Goal: Task Accomplishment & Management: Manage account settings

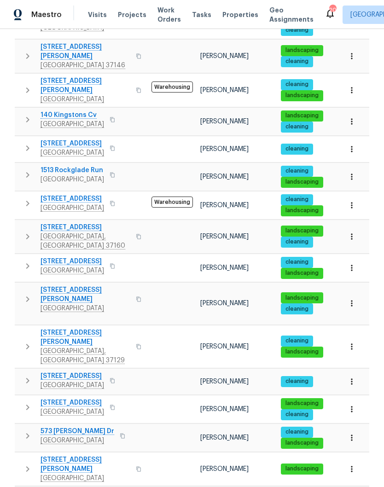
scroll to position [38, 0]
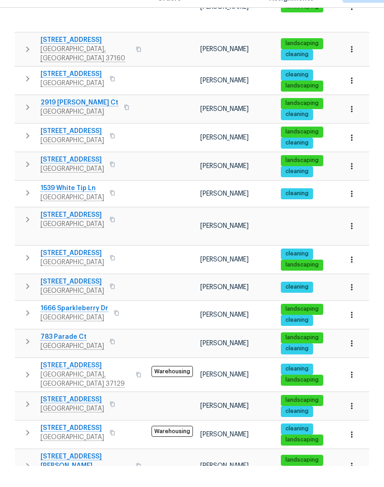
scroll to position [466, 0]
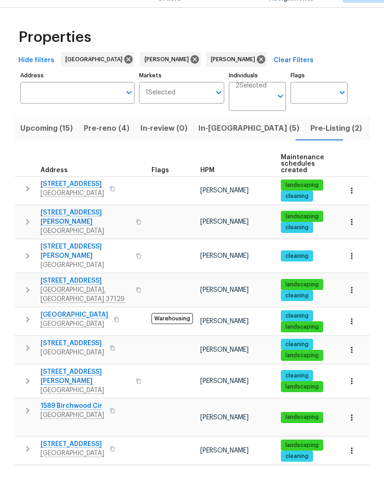
click at [77, 263] on span "[STREET_ADDRESS][PERSON_NAME]" at bounding box center [86, 272] width 90 height 18
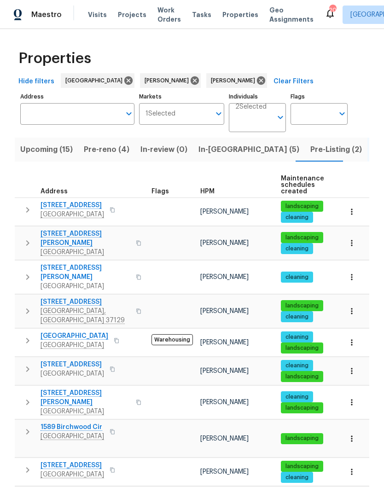
click at [354, 307] on icon "button" at bounding box center [351, 311] width 9 height 9
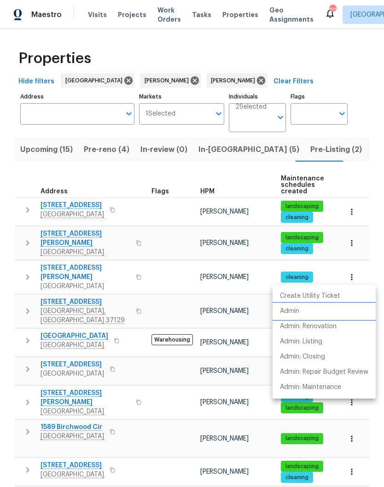
click at [296, 312] on p "Admin" at bounding box center [289, 312] width 19 height 10
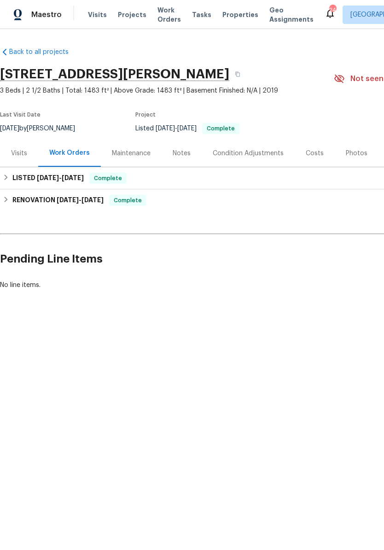
click at [354, 157] on div "Photos" at bounding box center [357, 153] width 22 height 9
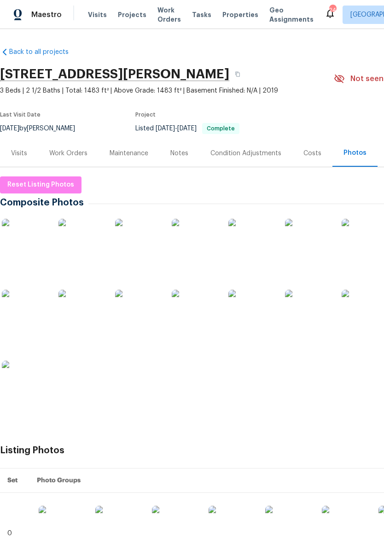
click at [367, 316] on img at bounding box center [365, 313] width 46 height 46
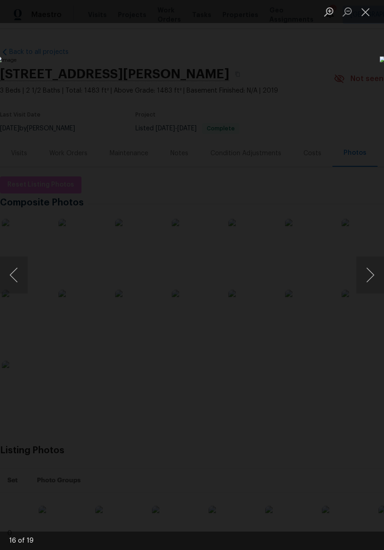
click at [373, 274] on button "Next image" at bounding box center [370, 275] width 28 height 37
click at [370, 278] on button "Next image" at bounding box center [370, 275] width 28 height 37
click at [371, 276] on button "Next image" at bounding box center [370, 275] width 28 height 37
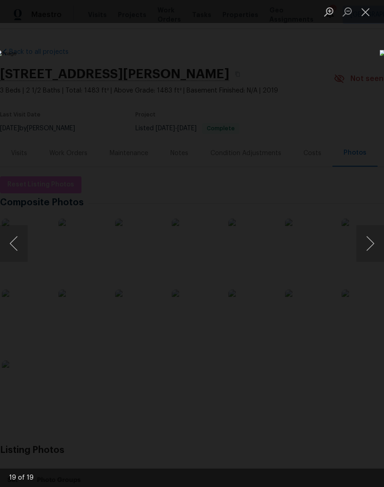
click at [365, 14] on button "Close lightbox" at bounding box center [365, 12] width 18 height 16
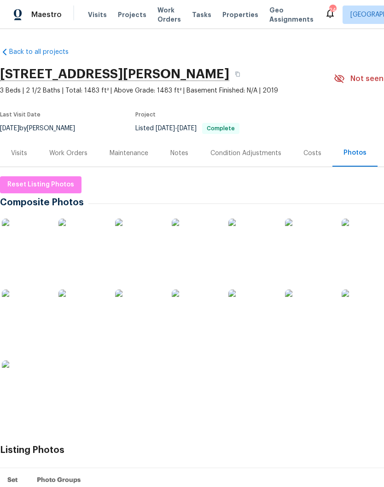
click at [168, 72] on h2 "3726 Selina Dr, Murfreesboro, TN 37128" at bounding box center [114, 74] width 229 height 9
click at [98, 17] on span "Visits" at bounding box center [97, 14] width 19 height 9
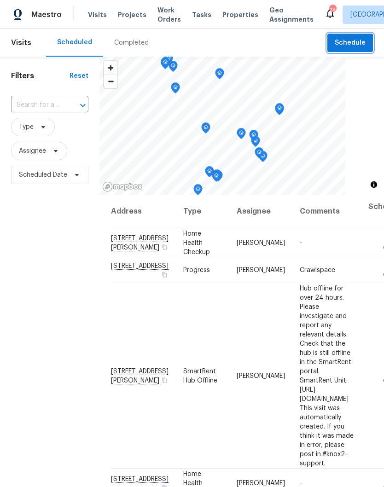
click at [351, 41] on span "Schedule" at bounding box center [350, 43] width 31 height 12
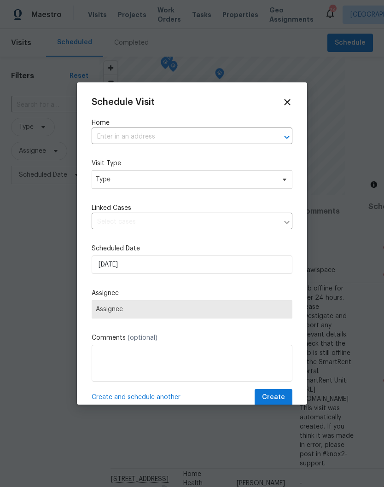
click at [168, 135] on input "text" at bounding box center [179, 137] width 175 height 14
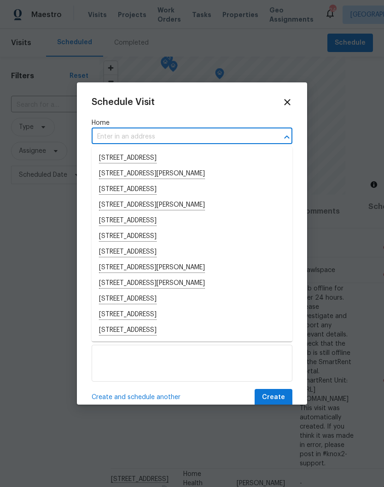
click at [162, 131] on input "text" at bounding box center [179, 137] width 175 height 14
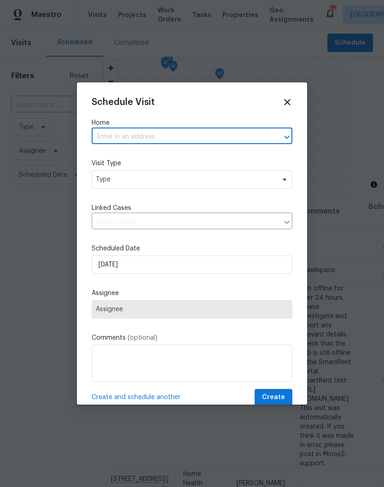
paste input "3726 Selina Dr, Murfreesboro, TN 37128"
type input "3726 Selina Dr, Murfreesboro, TN 37128"
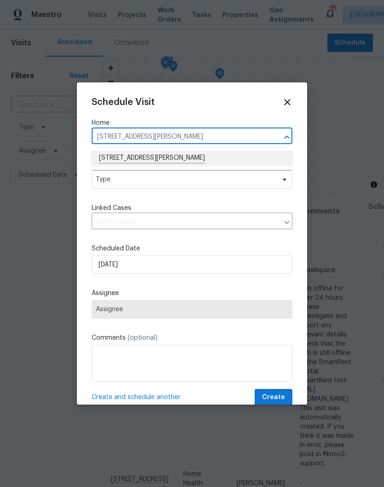
click at [149, 158] on li "3726 Selina Dr, Murfreesboro, TN 37128" at bounding box center [192, 159] width 201 height 16
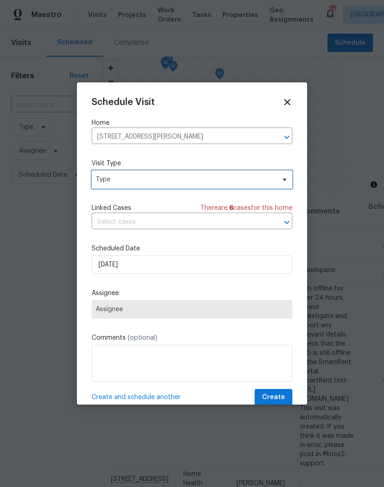
click at [281, 182] on icon at bounding box center [284, 179] width 7 height 7
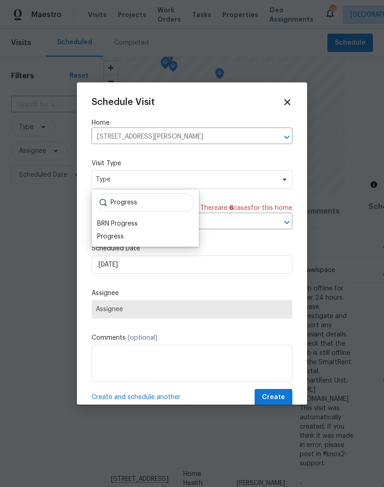
type input "Progress"
click at [122, 236] on div "Progress" at bounding box center [110, 236] width 27 height 9
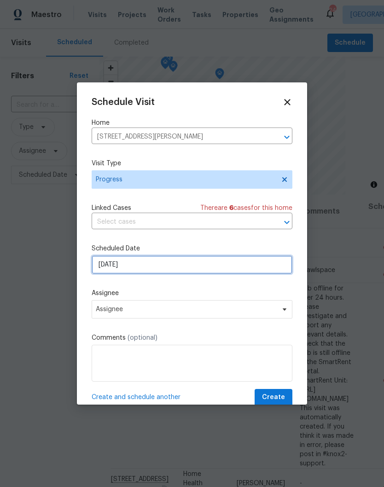
click at [280, 266] on input "10/3/2025" at bounding box center [192, 265] width 201 height 18
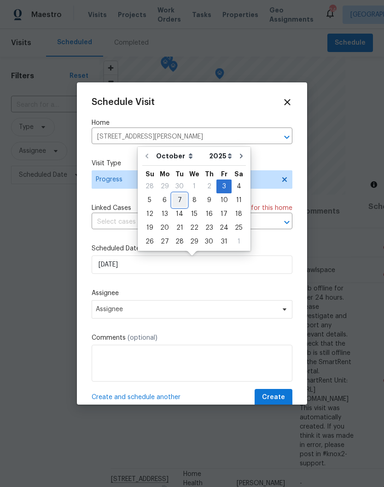
click at [181, 201] on div "7" at bounding box center [179, 200] width 15 height 13
type input "10/7/2025"
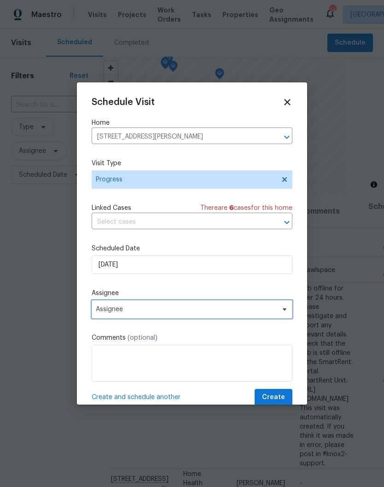
click at [284, 310] on icon at bounding box center [284, 309] width 7 height 7
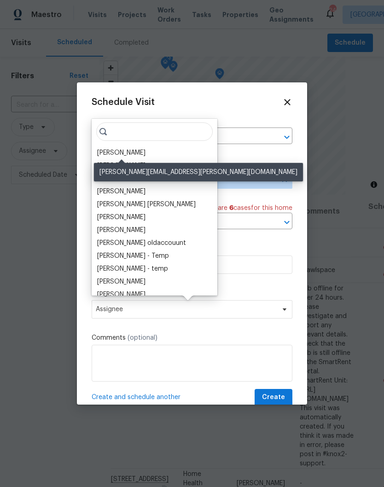
click at [142, 153] on div "[PERSON_NAME]" at bounding box center [121, 152] width 48 height 9
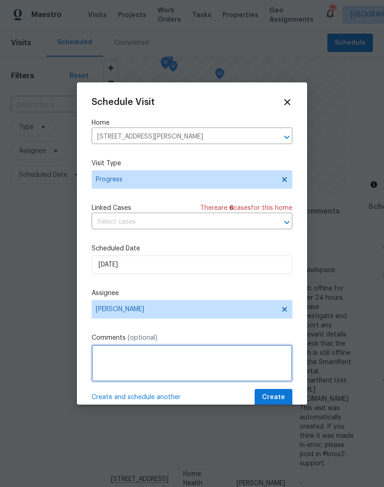
click at [196, 362] on textarea at bounding box center [192, 363] width 201 height 37
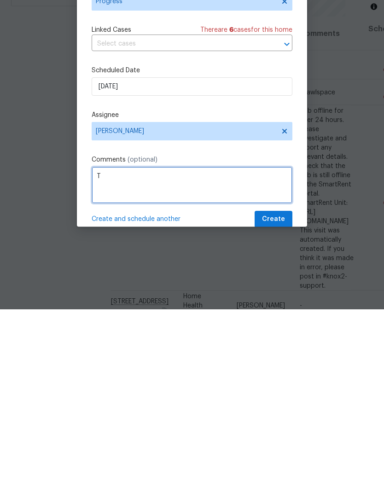
scroll to position [34, 0]
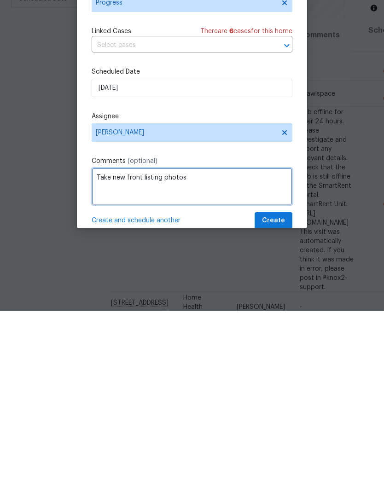
type textarea "Take new front listing photos"
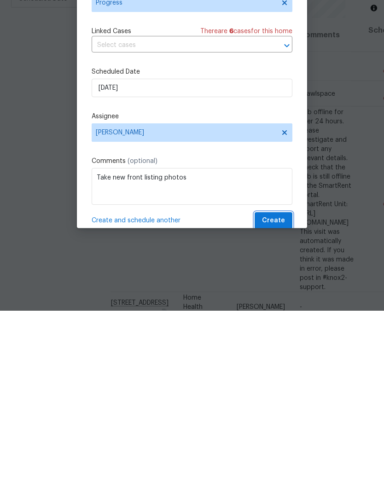
click at [279, 392] on span "Create" at bounding box center [273, 398] width 23 height 12
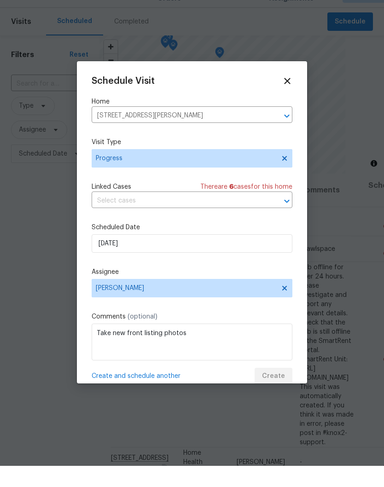
scroll to position [0, 0]
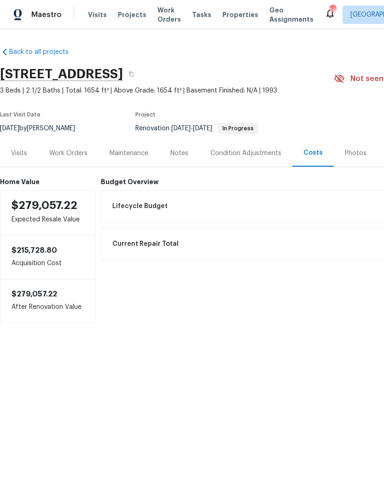
click at [238, 153] on div "Condition Adjustments" at bounding box center [245, 153] width 71 height 9
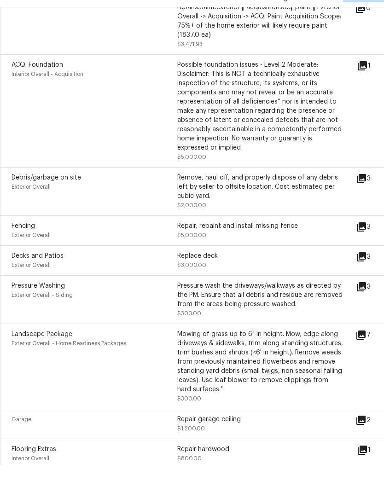
scroll to position [216, 0]
click at [366, 195] on icon at bounding box center [361, 199] width 9 height 9
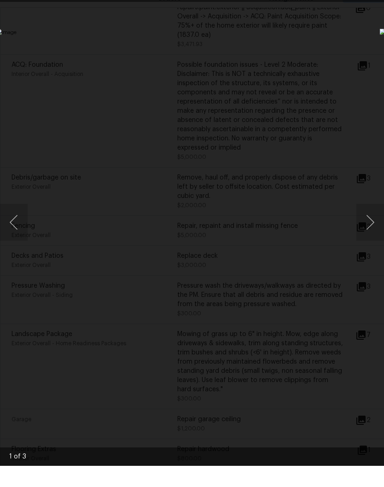
click at [369, 225] on button "Next image" at bounding box center [370, 243] width 28 height 37
click at [370, 225] on button "Next image" at bounding box center [370, 243] width 28 height 37
click at [372, 225] on button "Next image" at bounding box center [370, 243] width 28 height 37
click at [370, 225] on button "Next image" at bounding box center [370, 243] width 28 height 37
click at [377, 2] on div "Lightbox" at bounding box center [192, 243] width 384 height 487
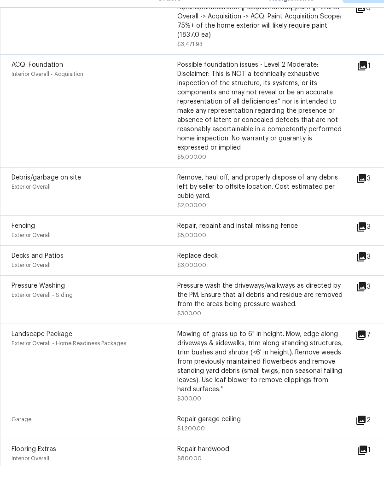
click at [252, 243] on div "Repair, repaint and install missing fence $5,000.00" at bounding box center [260, 252] width 166 height 18
click at [367, 243] on icon at bounding box center [361, 248] width 11 height 11
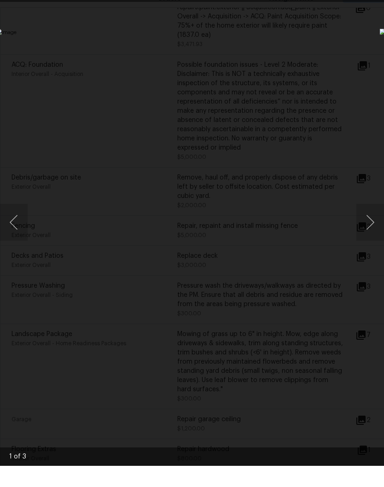
click at [370, 0] on li "Lightbox" at bounding box center [365, 11] width 18 height 23
click at [364, 0] on li "Lightbox" at bounding box center [365, 11] width 18 height 23
click at [379, 2] on div "Lightbox" at bounding box center [192, 243] width 384 height 487
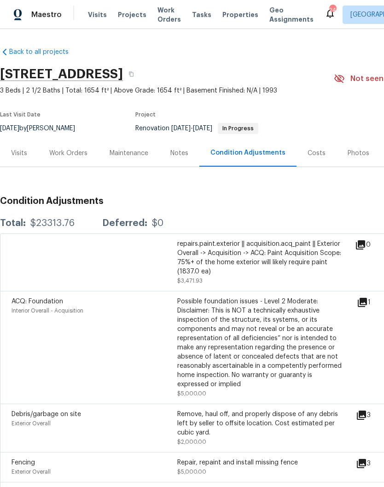
scroll to position [0, 0]
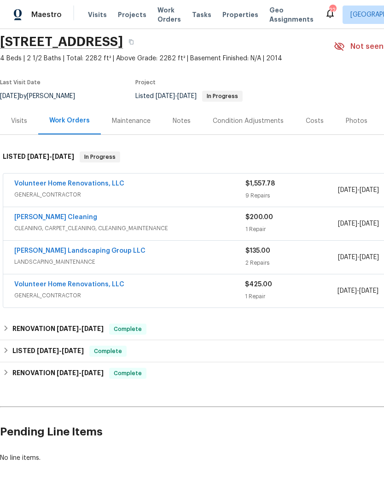
scroll to position [32, 0]
click at [87, 183] on link "Volunteer Home Renovations, LLC" at bounding box center [69, 184] width 110 height 6
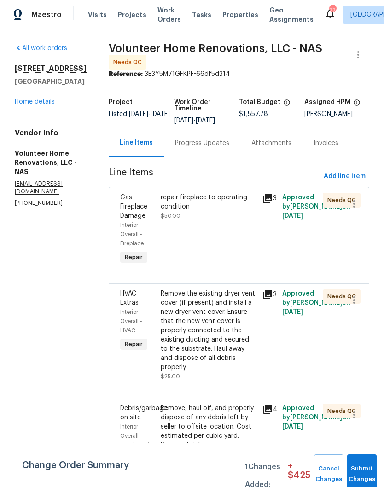
click at [229, 204] on div "repair fireplace to operating condition" at bounding box center [209, 202] width 96 height 18
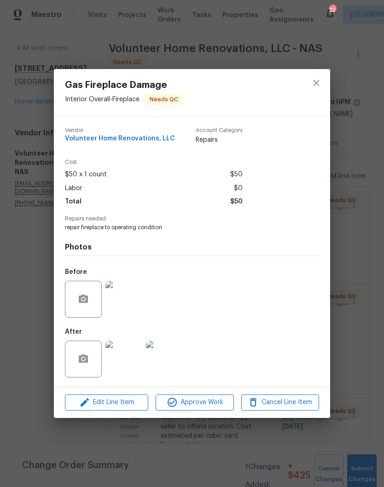
click at [129, 363] on img at bounding box center [123, 359] width 37 height 37
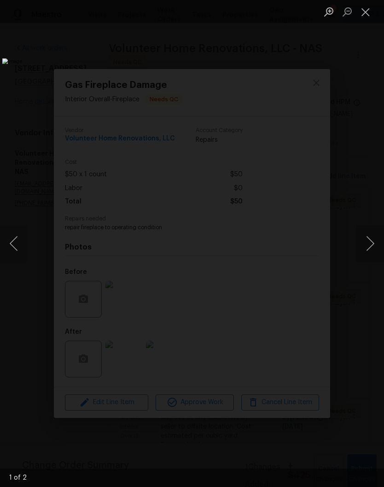
click at [371, 13] on button "Close lightbox" at bounding box center [365, 12] width 18 height 16
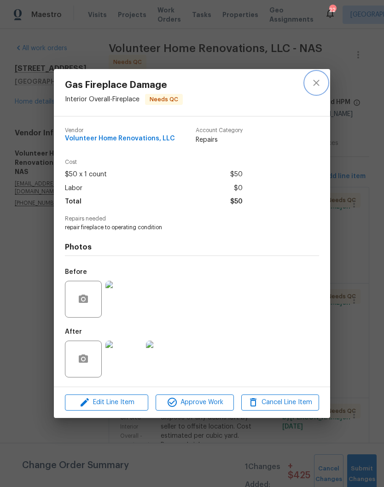
click at [320, 82] on icon "close" at bounding box center [316, 82] width 11 height 11
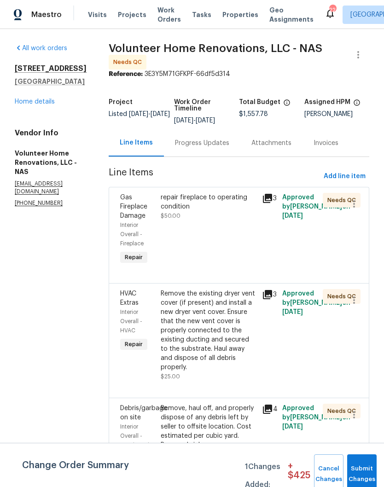
click at [238, 310] on div "Remove the existing dryer vent cover (if present) and install a new dryer vent …" at bounding box center [209, 330] width 96 height 83
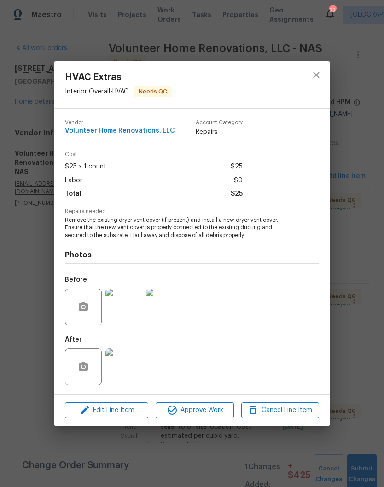
click at [125, 310] on img at bounding box center [123, 307] width 37 height 37
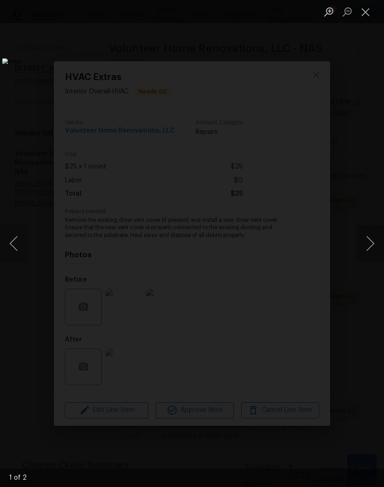
click at [373, 246] on button "Next image" at bounding box center [370, 243] width 28 height 37
click at [374, 11] on button "Close lightbox" at bounding box center [365, 12] width 18 height 16
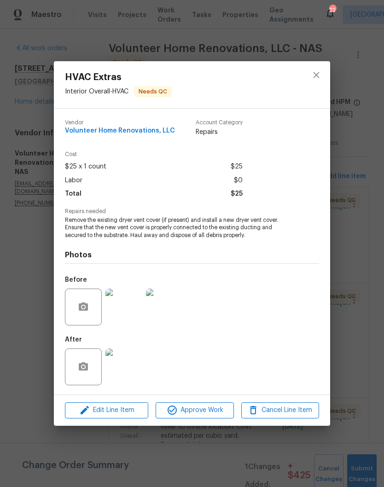
click at [373, 11] on button "Close lightbox" at bounding box center [365, 12] width 18 height 16
click at [129, 374] on img at bounding box center [123, 367] width 37 height 37
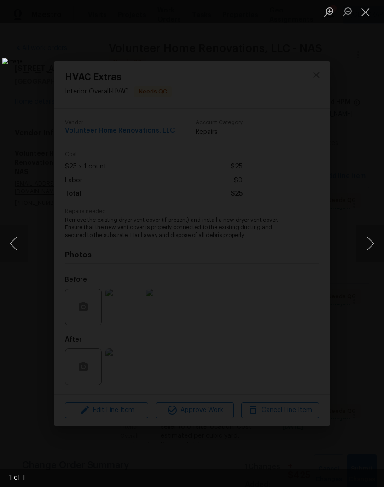
click at [369, 14] on button "Close lightbox" at bounding box center [365, 12] width 18 height 16
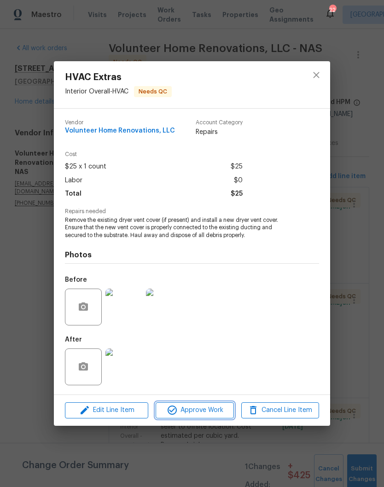
click at [206, 414] on span "Approve Work" at bounding box center [194, 411] width 72 height 12
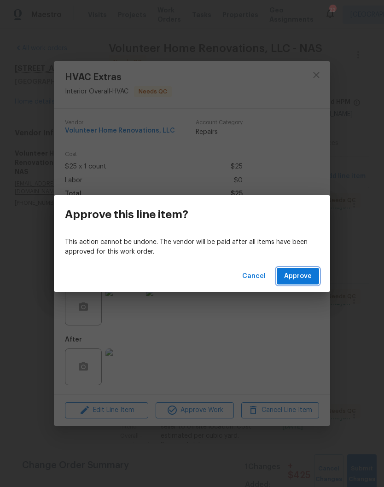
click at [310, 273] on span "Approve" at bounding box center [298, 277] width 28 height 12
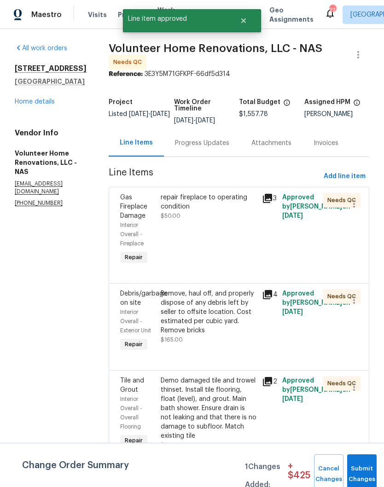
click at [243, 303] on div "Remove, haul off, and properly dispose of any debris left by seller to offsite …" at bounding box center [209, 312] width 96 height 46
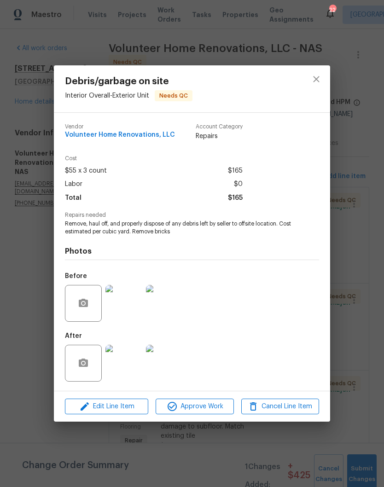
click at [127, 365] on img at bounding box center [123, 363] width 37 height 37
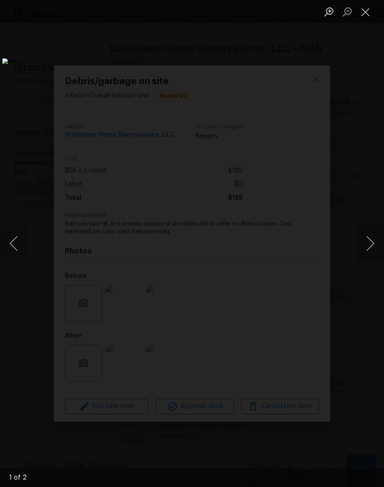
click at [368, 243] on button "Next image" at bounding box center [370, 243] width 28 height 37
click at [372, 246] on button "Next image" at bounding box center [370, 243] width 28 height 37
click at [367, 14] on button "Close lightbox" at bounding box center [365, 12] width 18 height 16
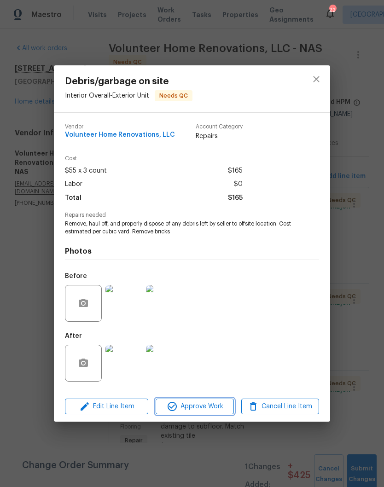
click at [210, 410] on span "Approve Work" at bounding box center [194, 407] width 72 height 12
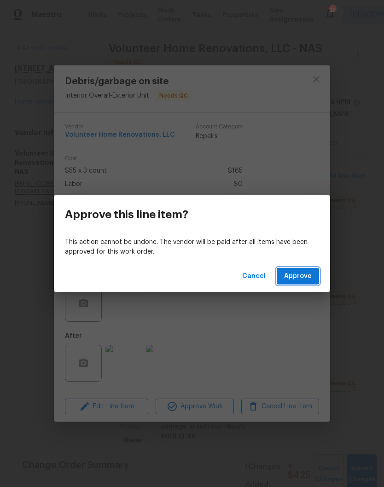
click at [306, 278] on span "Approve" at bounding box center [298, 277] width 28 height 12
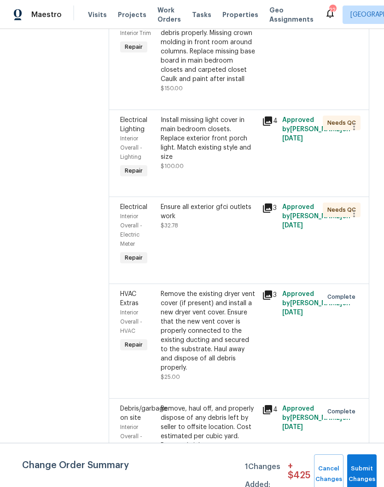
scroll to position [488, 0]
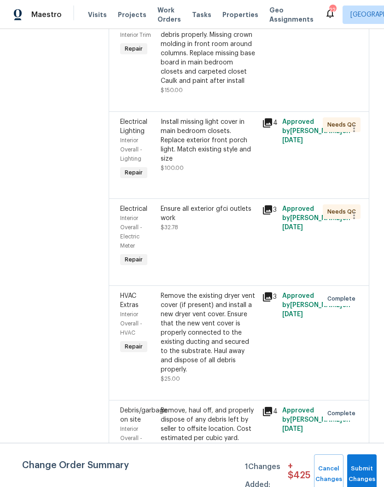
click at [235, 223] on div "Ensure all exterior gfci outlets work" at bounding box center [209, 213] width 96 height 18
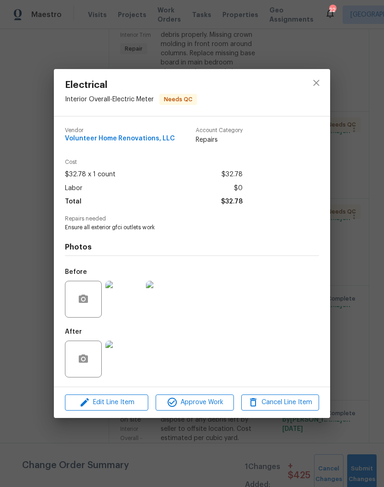
click at [132, 304] on img at bounding box center [123, 299] width 37 height 37
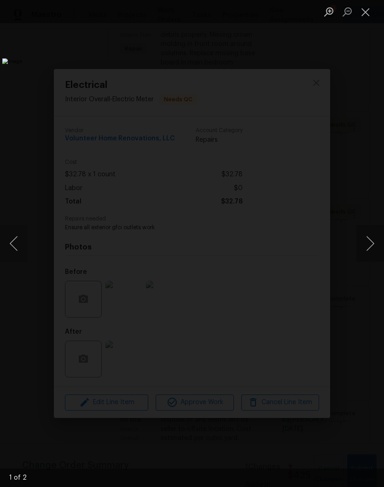
click at [373, 248] on button "Next image" at bounding box center [370, 243] width 28 height 37
click at [366, 16] on button "Close lightbox" at bounding box center [365, 12] width 18 height 16
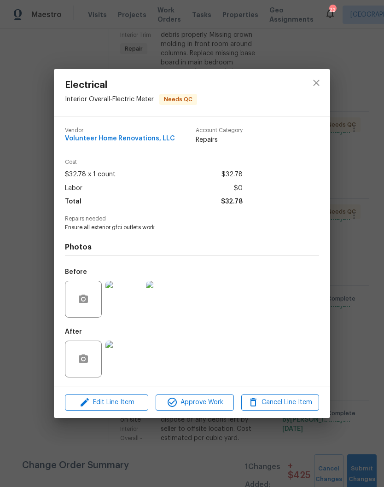
click at [131, 360] on img at bounding box center [123, 359] width 37 height 37
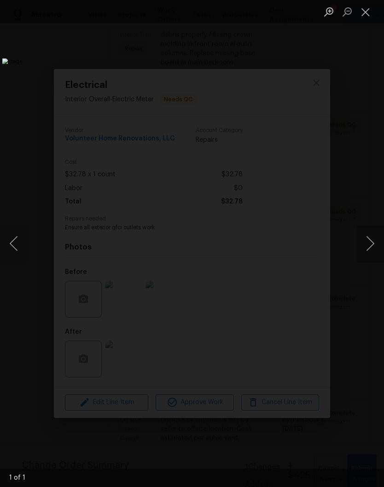
click at [366, 14] on button "Close lightbox" at bounding box center [365, 12] width 18 height 16
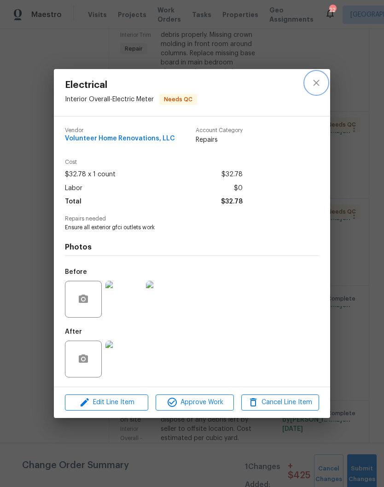
click at [319, 86] on icon "close" at bounding box center [316, 82] width 11 height 11
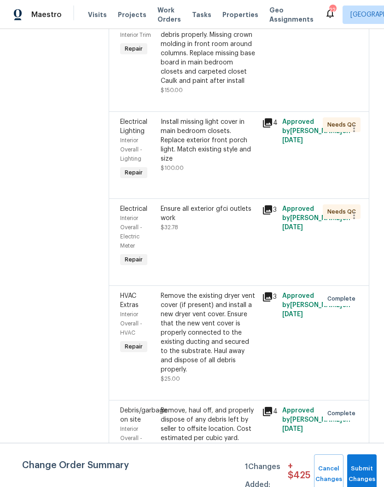
click at [245, 163] on div "Install missing light cover in main bedroom closets. Replace exterior front por…" at bounding box center [209, 140] width 96 height 46
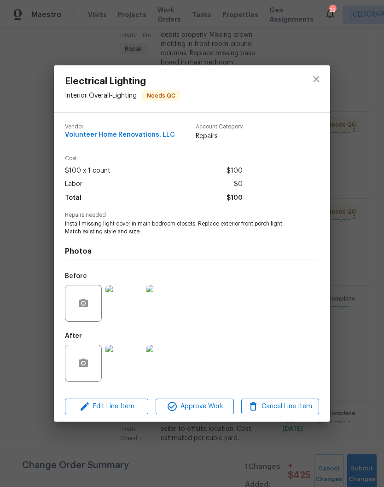
click at [131, 309] on img at bounding box center [123, 303] width 37 height 37
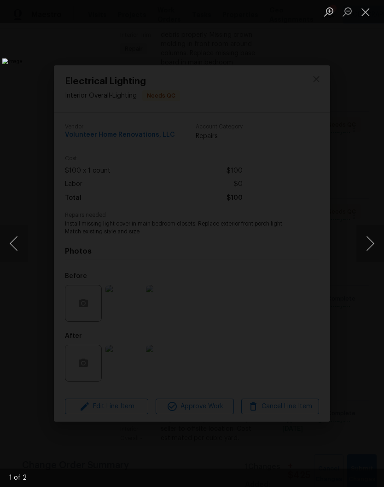
click at [374, 246] on button "Next image" at bounding box center [370, 243] width 28 height 37
click at [376, 241] on button "Next image" at bounding box center [370, 243] width 28 height 37
click at [368, 11] on button "Close lightbox" at bounding box center [365, 12] width 18 height 16
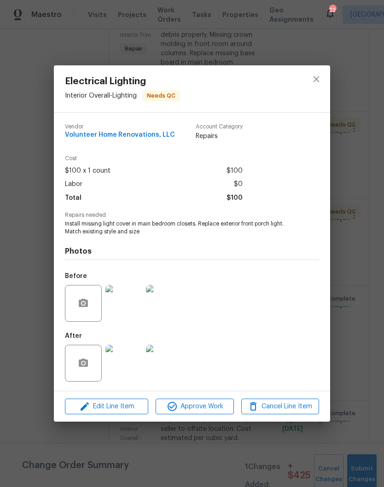
click at [126, 370] on img at bounding box center [123, 363] width 37 height 37
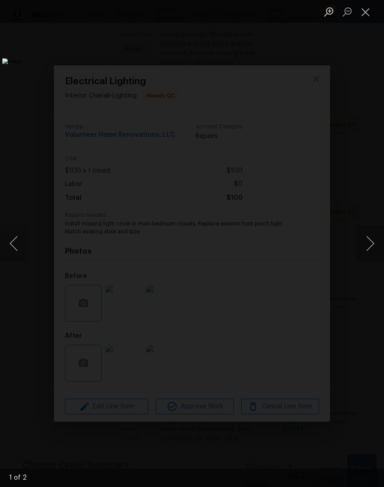
click at [373, 246] on button "Next image" at bounding box center [370, 243] width 28 height 37
click at [368, 16] on button "Close lightbox" at bounding box center [365, 12] width 18 height 16
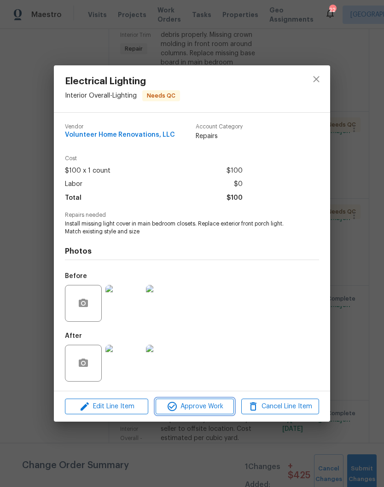
click at [210, 408] on span "Approve Work" at bounding box center [194, 407] width 72 height 12
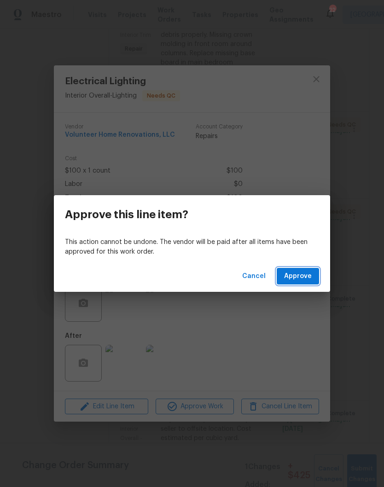
click at [301, 278] on span "Approve" at bounding box center [298, 277] width 28 height 12
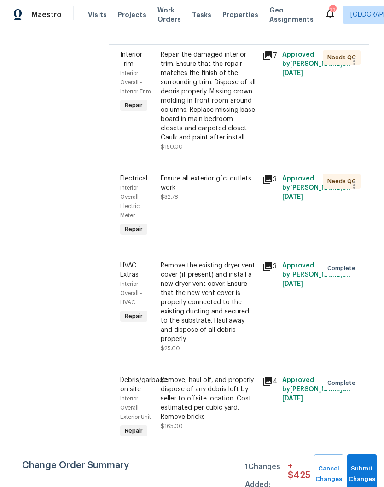
scroll to position [429, 0]
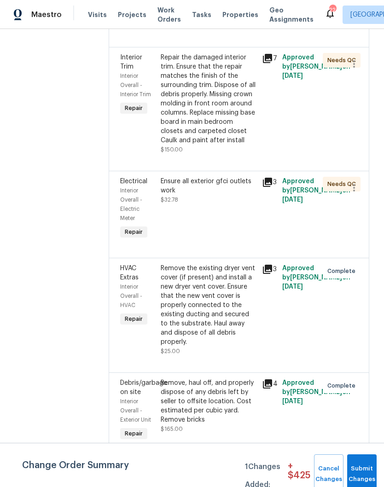
click at [233, 195] on div "Ensure all exterior gfci outlets work" at bounding box center [209, 186] width 96 height 18
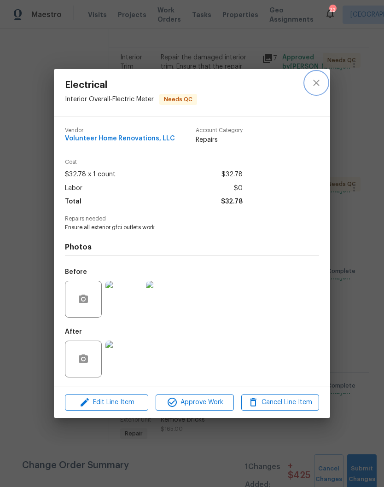
click at [322, 86] on button "close" at bounding box center [316, 83] width 22 height 22
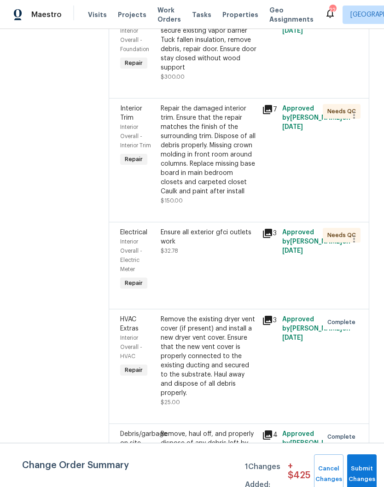
scroll to position [324, 0]
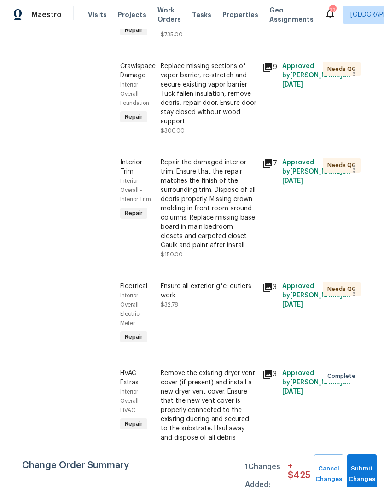
click at [245, 197] on div "Repair the damaged interior trim. Ensure that the repair matches the finish of …" at bounding box center [209, 204] width 96 height 92
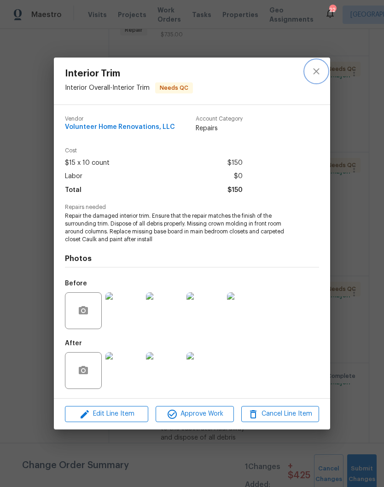
click at [320, 71] on icon "close" at bounding box center [316, 71] width 11 height 11
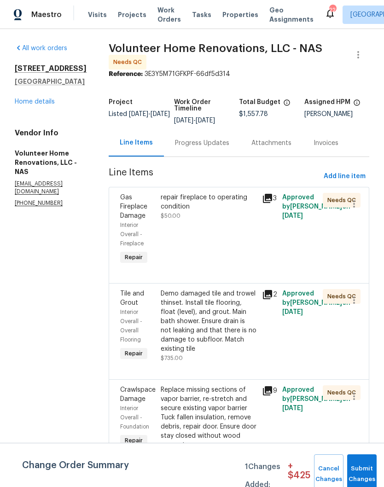
scroll to position [0, 0]
click at [44, 102] on link "Home details" at bounding box center [35, 102] width 40 height 6
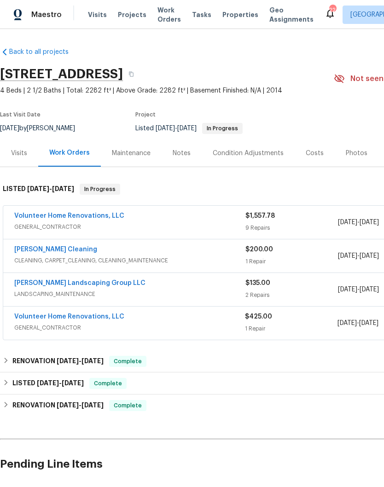
click at [185, 155] on div "Notes" at bounding box center [182, 153] width 18 height 9
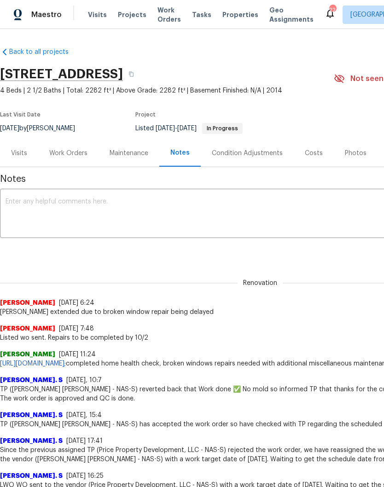
click at [76, 154] on div "Work Orders" at bounding box center [68, 153] width 38 height 9
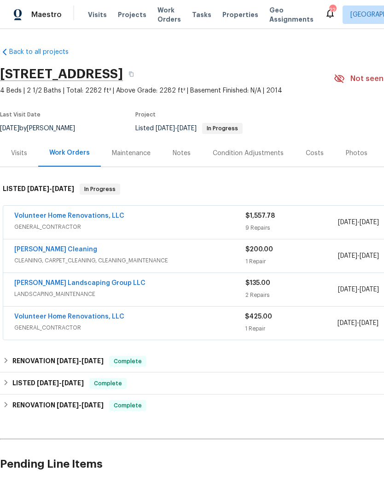
click at [83, 216] on link "Volunteer Home Renovations, LLC" at bounding box center [69, 216] width 110 height 6
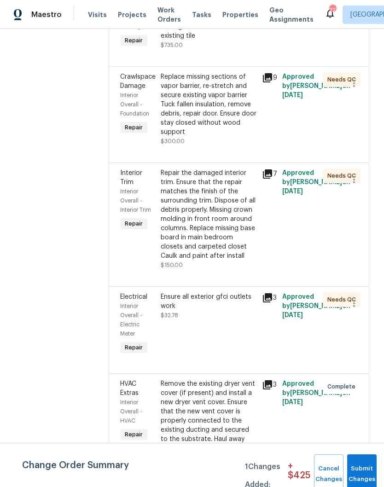
scroll to position [309, 0]
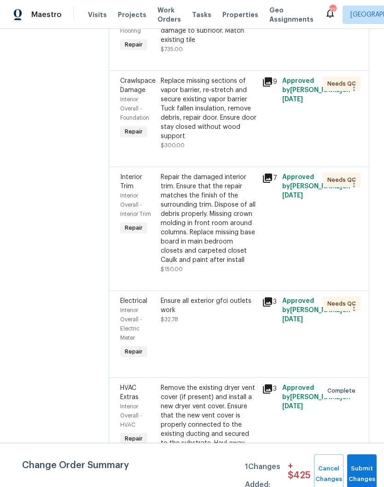
click at [225, 315] on div "Ensure all exterior gfci outlets work" at bounding box center [209, 306] width 96 height 18
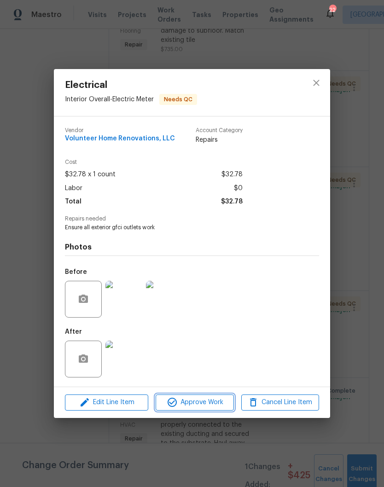
click at [201, 405] on span "Approve Work" at bounding box center [194, 403] width 72 height 12
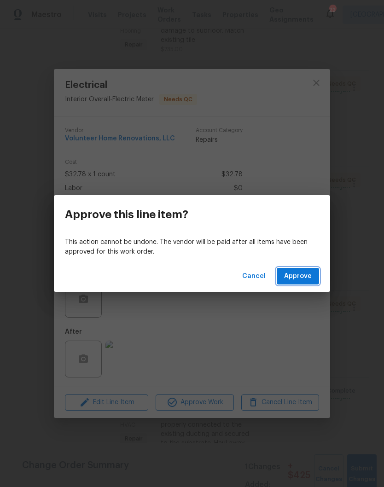
click at [299, 275] on span "Approve" at bounding box center [298, 277] width 28 height 12
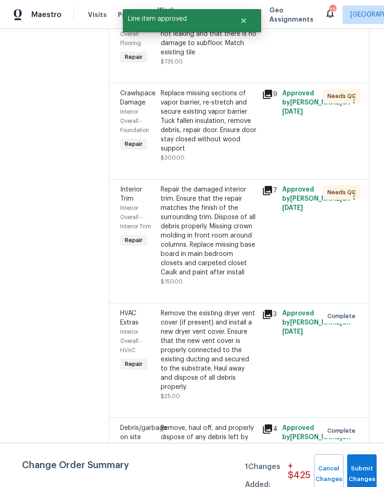
scroll to position [298, 0]
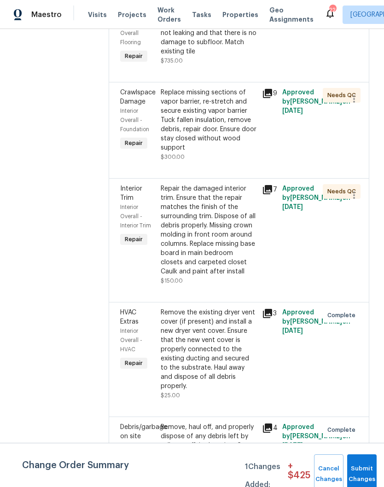
click at [243, 217] on div "Repair the damaged interior trim. Ensure that the repair matches the finish of …" at bounding box center [209, 230] width 96 height 92
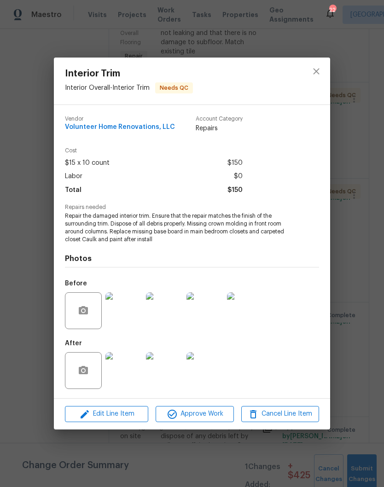
click at [131, 369] on img at bounding box center [123, 370] width 37 height 37
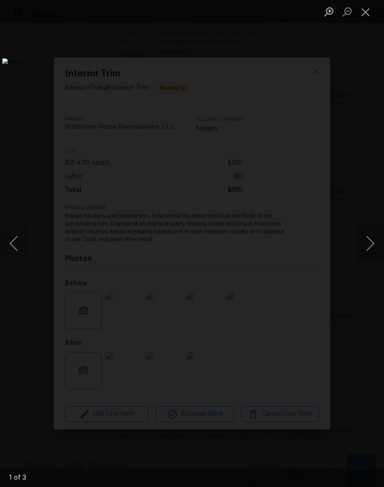
click at [369, 240] on button "Next image" at bounding box center [370, 243] width 28 height 37
click at [370, 239] on button "Next image" at bounding box center [370, 243] width 28 height 37
click at [372, 244] on button "Next image" at bounding box center [370, 243] width 28 height 37
click at [371, 239] on button "Next image" at bounding box center [370, 243] width 28 height 37
click at [373, 239] on button "Next image" at bounding box center [370, 243] width 28 height 37
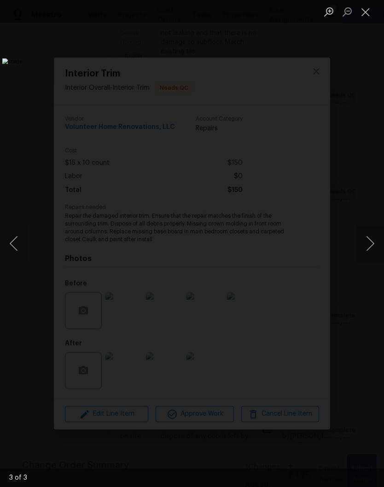
click at [366, 18] on button "Close lightbox" at bounding box center [365, 12] width 18 height 16
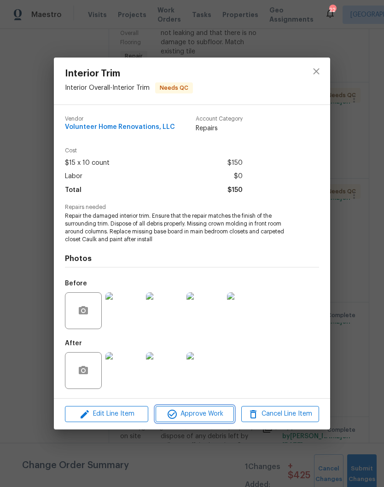
click at [198, 415] on span "Approve Work" at bounding box center [194, 415] width 72 height 12
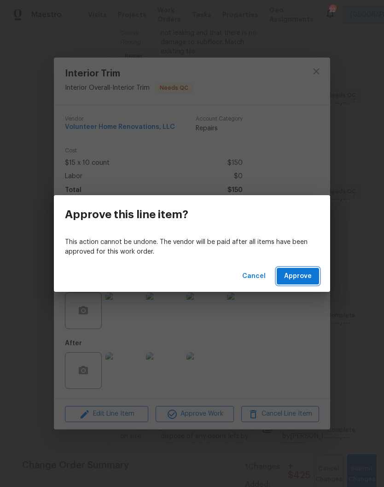
click at [312, 277] on button "Approve" at bounding box center [298, 276] width 42 height 17
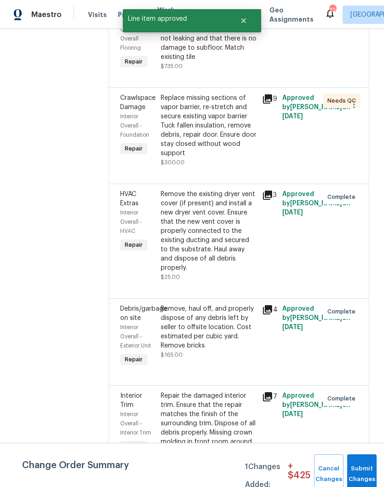
scroll to position [260, 0]
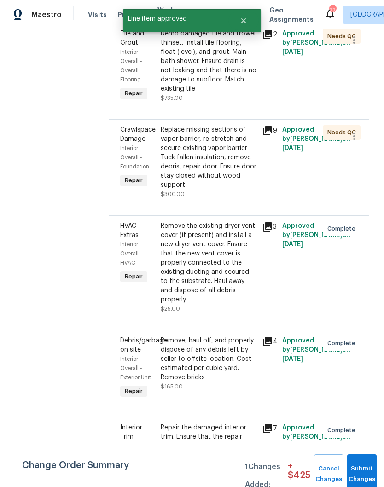
click at [257, 157] on div "Replace missing sections of vapor barrier, re-stretch and secure existing vapor…" at bounding box center [209, 157] width 96 height 64
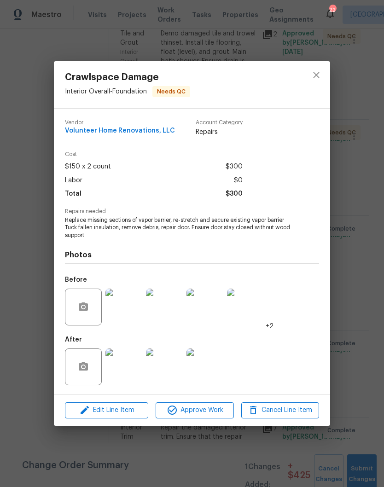
click at [132, 371] on img at bounding box center [123, 367] width 37 height 37
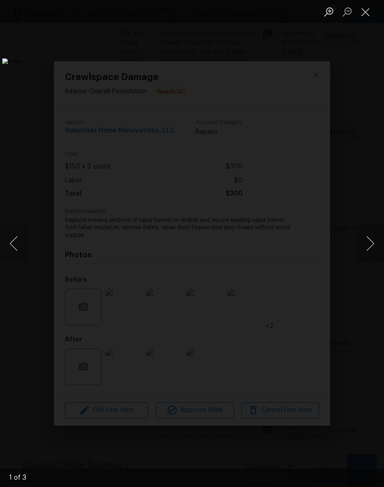
click at [373, 245] on button "Next image" at bounding box center [370, 243] width 28 height 37
click at [373, 239] on button "Next image" at bounding box center [370, 243] width 28 height 37
click at [373, 242] on button "Next image" at bounding box center [370, 243] width 28 height 37
click at [373, 246] on button "Next image" at bounding box center [370, 243] width 28 height 37
click at [372, 245] on button "Next image" at bounding box center [370, 243] width 28 height 37
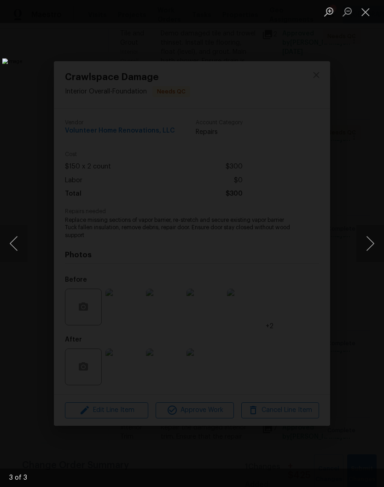
click at [368, 18] on button "Close lightbox" at bounding box center [365, 12] width 18 height 16
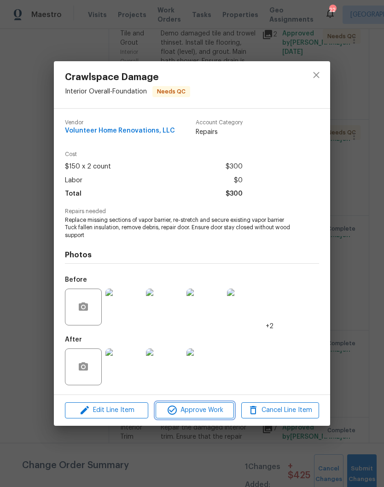
click at [204, 411] on span "Approve Work" at bounding box center [194, 411] width 72 height 12
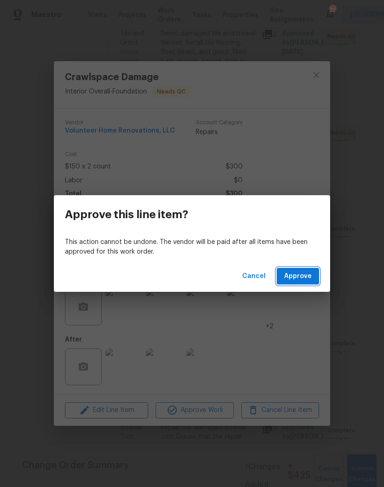
click at [307, 276] on span "Approve" at bounding box center [298, 277] width 28 height 12
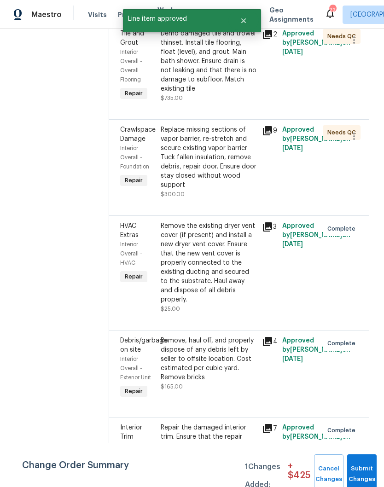
scroll to position [0, 0]
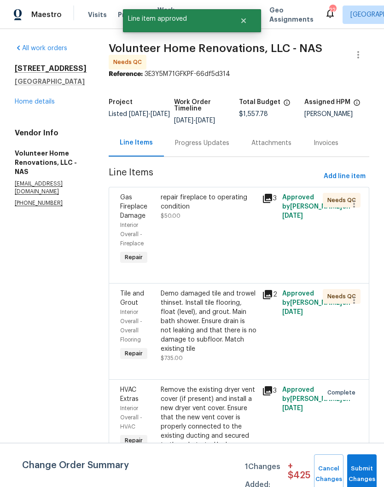
click at [254, 304] on div "Demo damaged tile and trowel thinset. Install tile flooring, float (level), and…" at bounding box center [209, 321] width 96 height 64
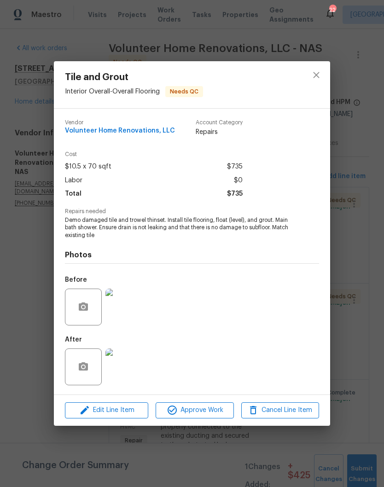
click at [128, 308] on img at bounding box center [123, 307] width 37 height 37
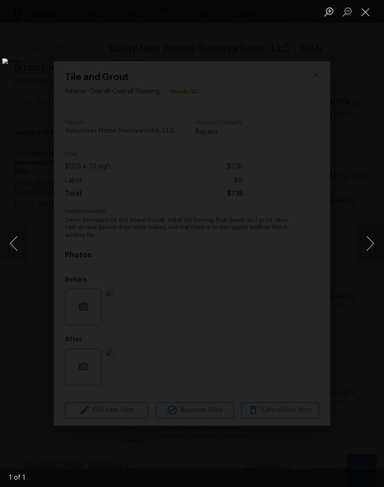
click at [368, 15] on button "Close lightbox" at bounding box center [365, 12] width 18 height 16
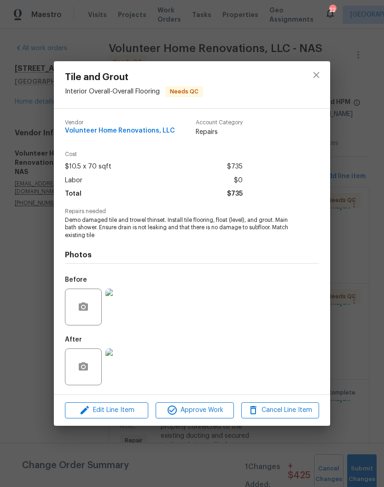
click at [129, 368] on img at bounding box center [123, 367] width 37 height 37
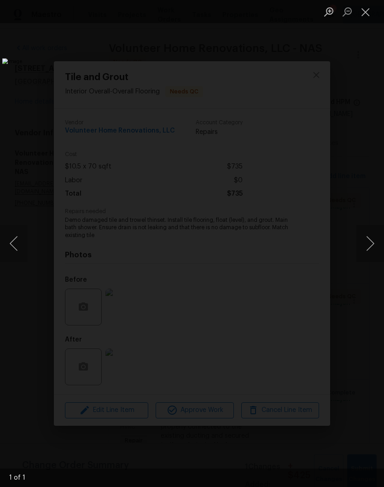
click at [369, 18] on button "Close lightbox" at bounding box center [365, 12] width 18 height 16
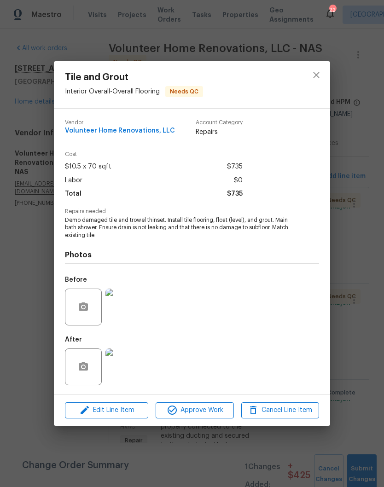
click at [136, 308] on img at bounding box center [123, 307] width 37 height 37
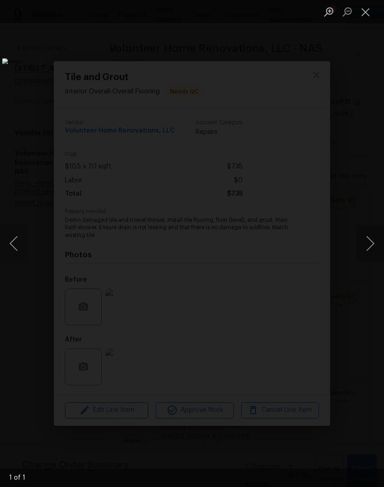
click at [368, 17] on button "Close lightbox" at bounding box center [365, 12] width 18 height 16
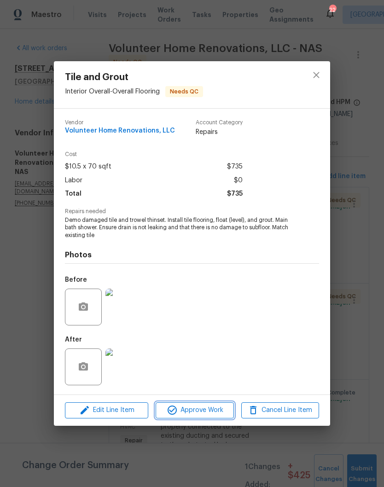
click at [209, 413] on span "Approve Work" at bounding box center [194, 411] width 72 height 12
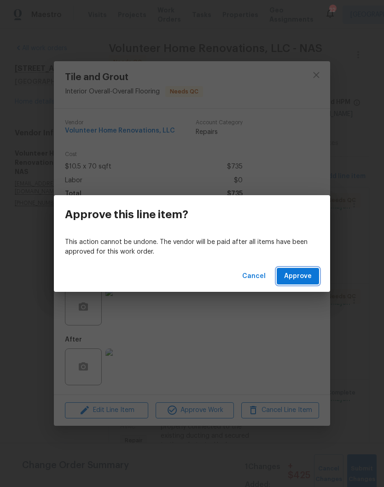
click at [309, 278] on span "Approve" at bounding box center [298, 277] width 28 height 12
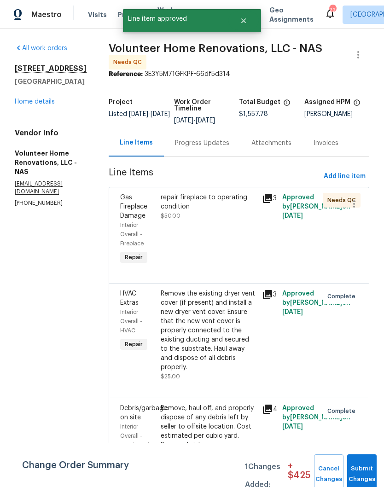
click at [234, 211] on div "repair fireplace to operating condition" at bounding box center [209, 202] width 96 height 18
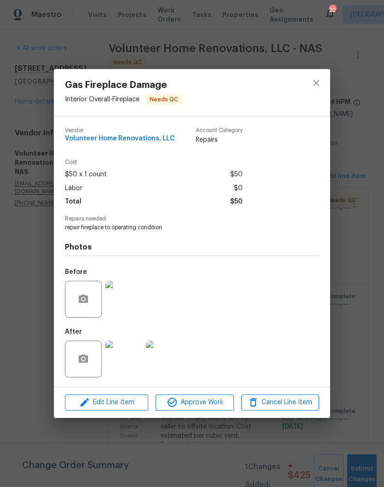
click at [133, 306] on img at bounding box center [123, 299] width 37 height 37
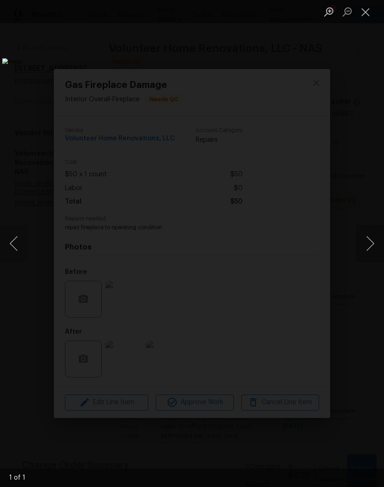
click at [368, 19] on button "Close lightbox" at bounding box center [365, 12] width 18 height 16
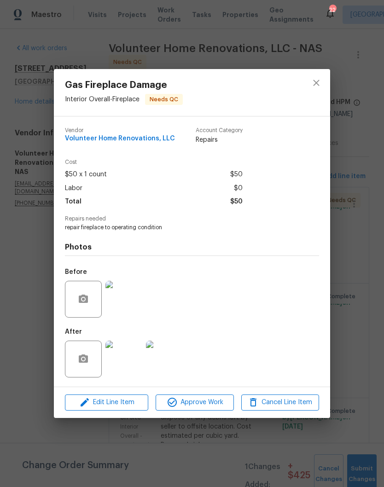
click at [126, 367] on img at bounding box center [123, 359] width 37 height 37
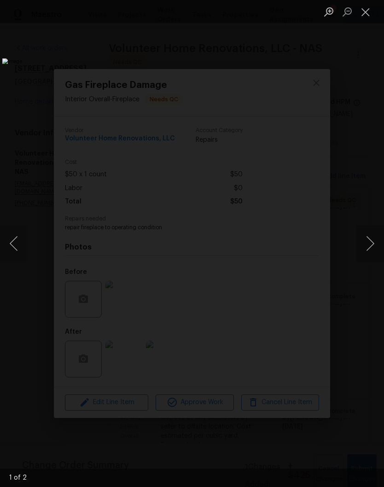
click at [367, 14] on button "Close lightbox" at bounding box center [365, 12] width 18 height 16
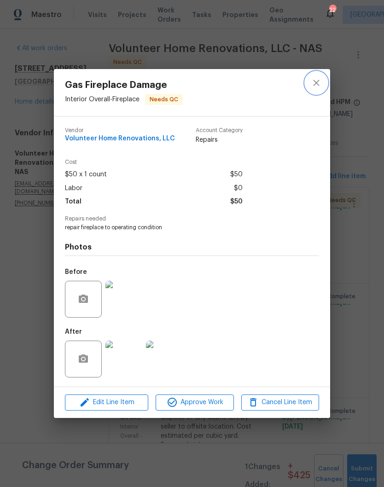
click at [319, 84] on icon "close" at bounding box center [316, 83] width 6 height 6
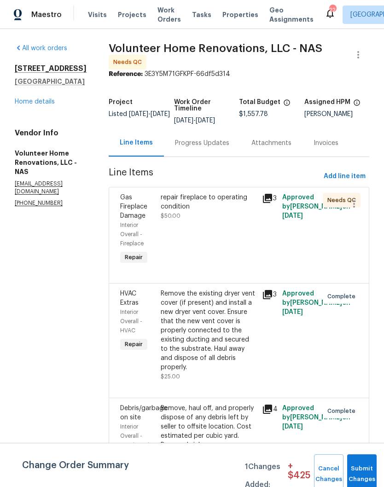
click at [218, 148] on div "Progress Updates" at bounding box center [202, 143] width 54 height 9
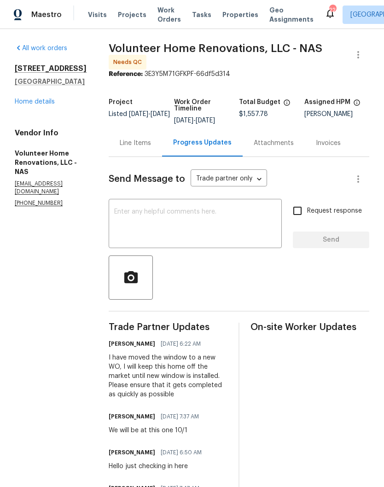
click at [46, 105] on link "Home details" at bounding box center [35, 102] width 40 height 6
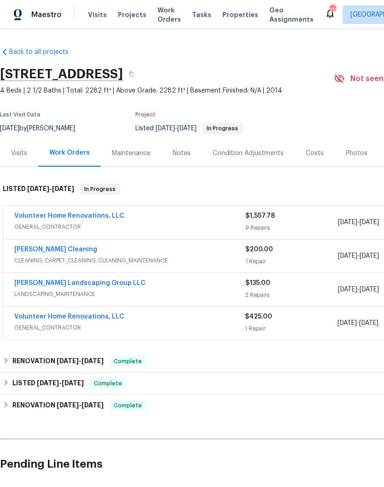
click at [105, 215] on link "Volunteer Home Renovations, LLC" at bounding box center [69, 216] width 110 height 6
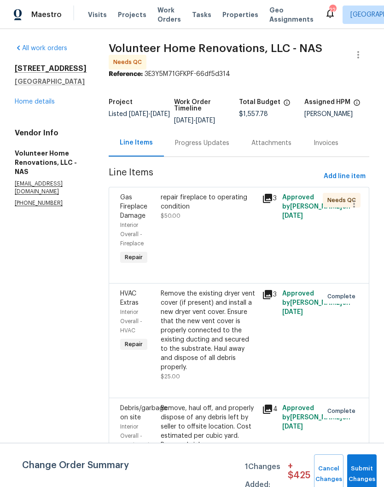
click at [39, 102] on link "Home details" at bounding box center [35, 102] width 40 height 6
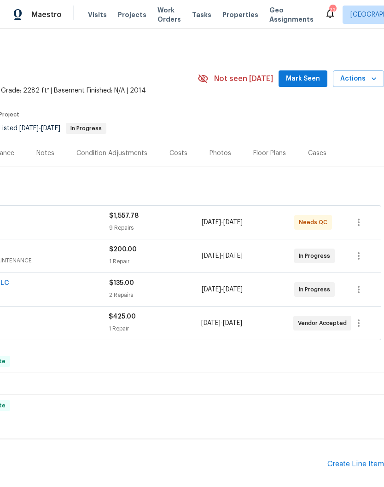
scroll to position [0, 136]
click at [315, 80] on span "Mark Seen" at bounding box center [303, 79] width 34 height 12
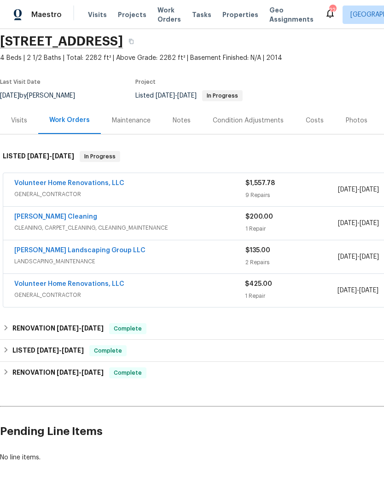
scroll to position [32, 0]
click at [182, 120] on div "Notes" at bounding box center [182, 121] width 18 height 9
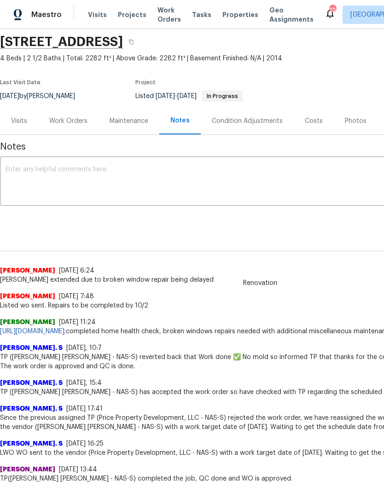
click at [166, 169] on textarea at bounding box center [260, 182] width 509 height 32
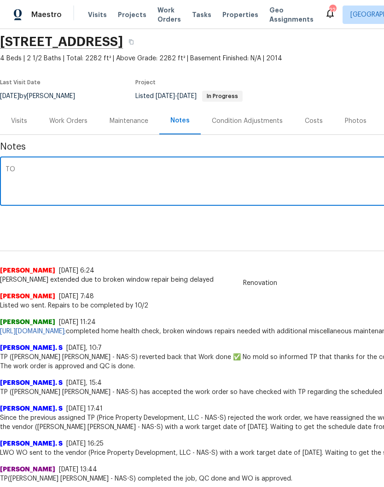
type textarea "T"
click at [76, 122] on div "Work Orders" at bounding box center [68, 121] width 38 height 9
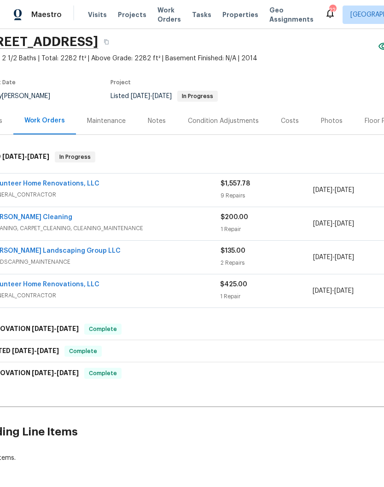
scroll to position [32, 25]
click at [73, 185] on link "Volunteer Home Renovations, LLC" at bounding box center [44, 184] width 110 height 6
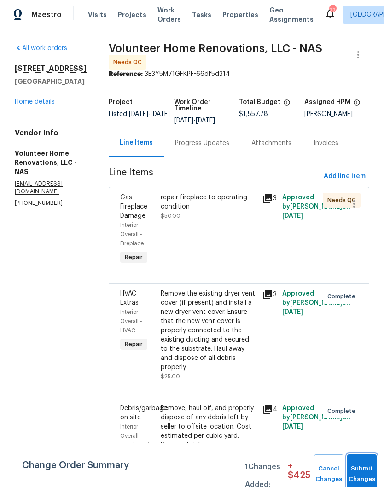
click at [363, 466] on button "Submit Changes" at bounding box center [361, 475] width 29 height 40
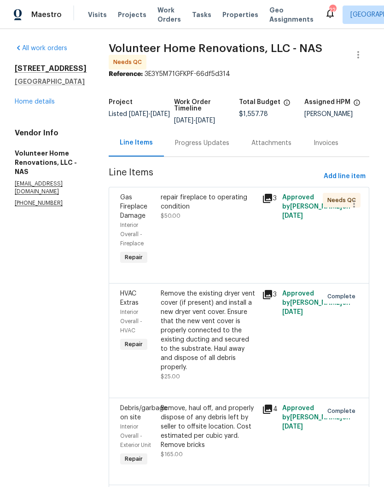
click at [218, 206] on div "repair fireplace to operating condition" at bounding box center [209, 202] width 96 height 18
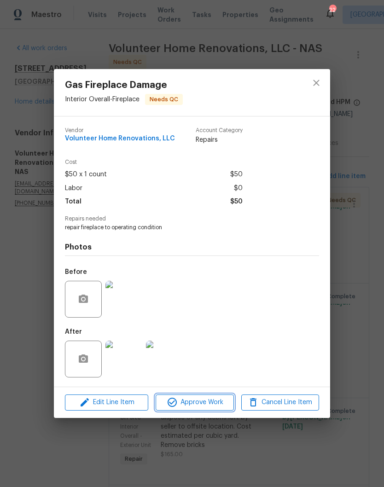
click at [203, 403] on span "Approve Work" at bounding box center [194, 403] width 72 height 12
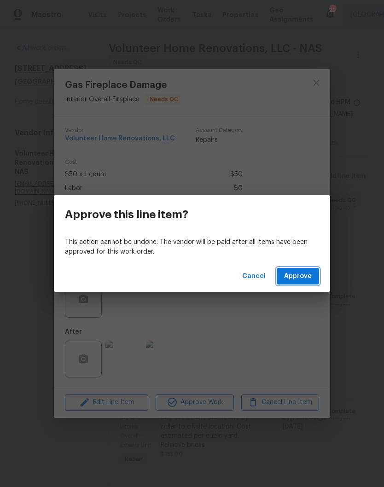
click at [300, 275] on span "Approve" at bounding box center [298, 277] width 28 height 12
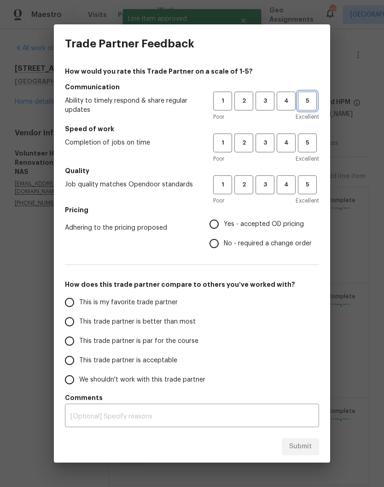
click at [310, 104] on span "5" at bounding box center [307, 101] width 17 height 11
click at [311, 144] on span "5" at bounding box center [307, 143] width 17 height 11
click at [311, 182] on span "5" at bounding box center [307, 185] width 17 height 11
click at [217, 227] on input "Yes - accepted OD pricing" at bounding box center [213, 224] width 19 height 19
radio input "true"
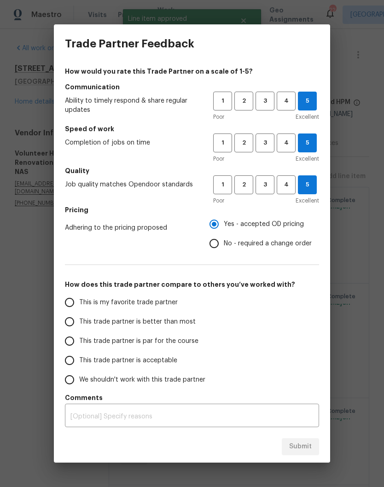
click at [74, 306] on input "This is my favorite trade partner" at bounding box center [69, 302] width 19 height 19
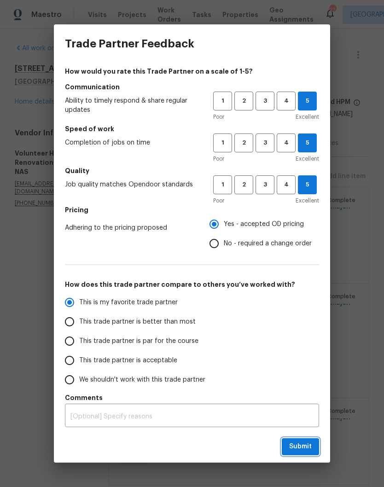
click at [305, 447] on span "Submit" at bounding box center [300, 447] width 23 height 12
radio input "true"
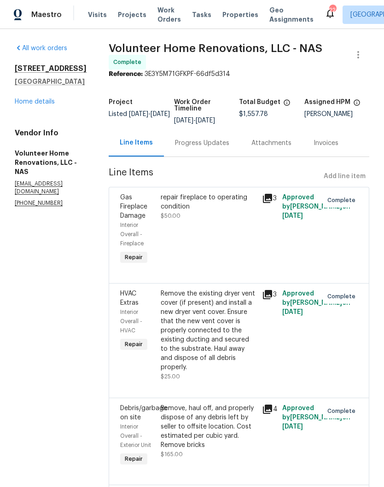
radio input "false"
click at [45, 101] on link "Home details" at bounding box center [35, 102] width 40 height 6
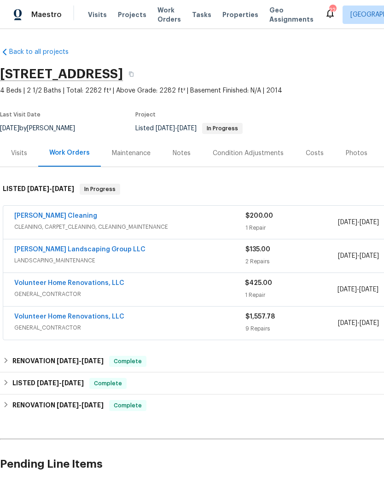
click at [187, 155] on div "Notes" at bounding box center [182, 153] width 18 height 9
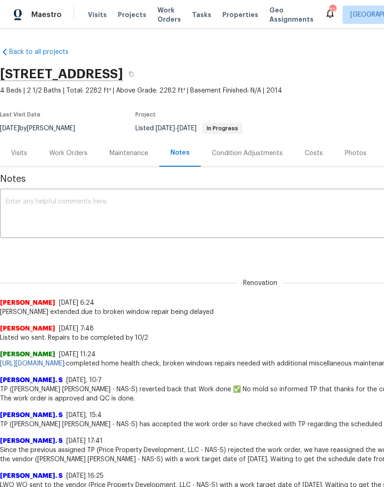
click at [128, 205] on textarea at bounding box center [260, 214] width 509 height 32
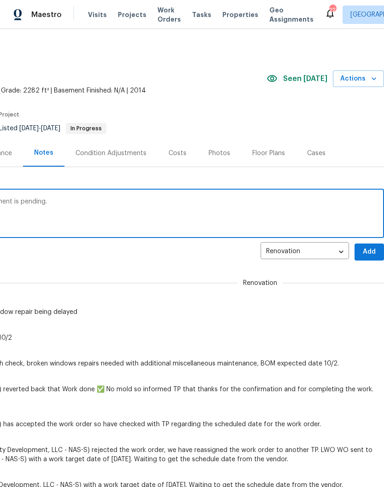
scroll to position [0, 136]
type textarea "GC repairs are complete. Window replacement is pending."
click at [371, 249] on span "Add" at bounding box center [369, 252] width 15 height 12
